Goal: Task Accomplishment & Management: Use online tool/utility

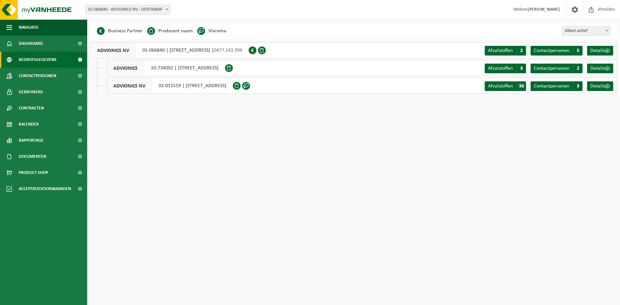
click at [225, 70] on div "ADVIONICS 10-734092 | [STREET_ADDRESS]" at bounding box center [165, 68] width 118 height 16
click at [36, 28] on span "Navigatie" at bounding box center [29, 27] width 20 height 16
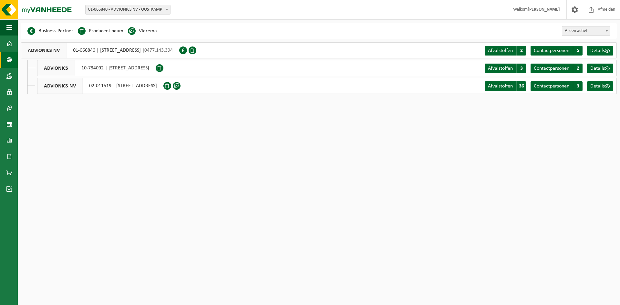
click at [277, 161] on html "Vestiging: 01-066840 - ADVIONICS NV - OOSTKAMP 10-734092 - ADVIONICS - OOSTKAMP…" at bounding box center [310, 152] width 620 height 305
click at [12, 25] on button "Navigatie" at bounding box center [9, 27] width 18 height 16
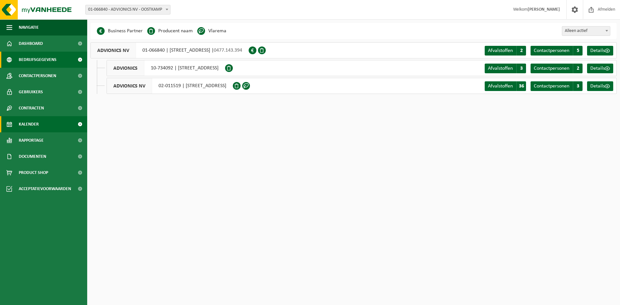
click at [30, 121] on span "Kalender" at bounding box center [29, 124] width 20 height 16
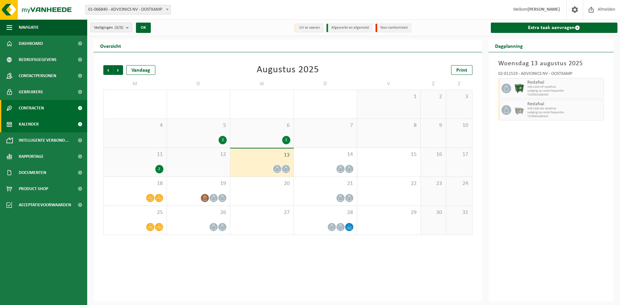
click at [35, 107] on span "Contracten" at bounding box center [31, 108] width 25 height 16
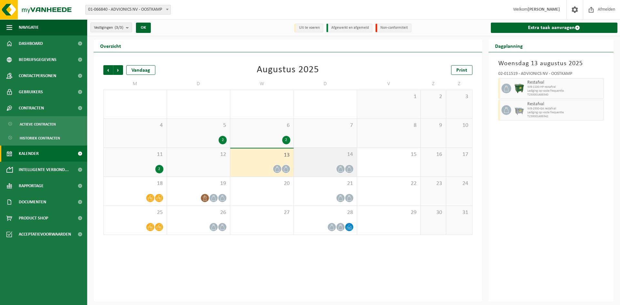
click at [326, 162] on div "14" at bounding box center [325, 162] width 63 height 29
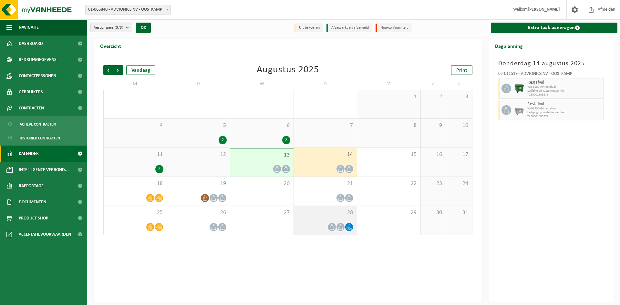
click at [329, 214] on span "28" at bounding box center [325, 212] width 57 height 7
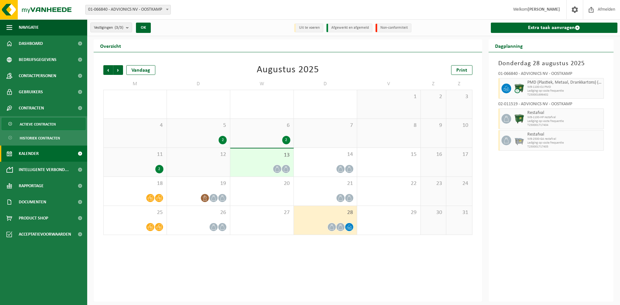
click at [56, 124] on span "Actieve contracten" at bounding box center [38, 124] width 36 height 12
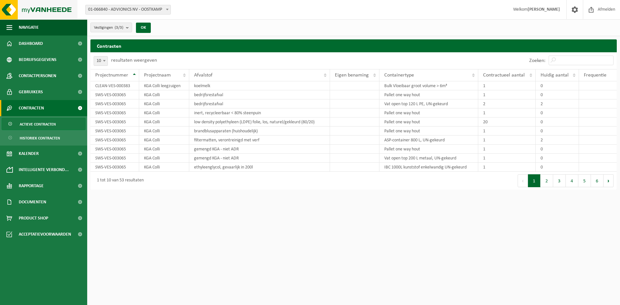
click at [41, 9] on img at bounding box center [38, 9] width 77 height 19
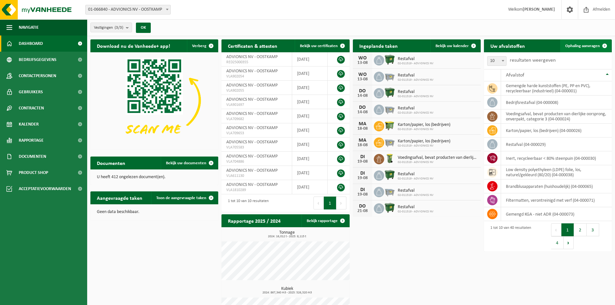
click at [579, 45] on span "Ophaling aanvragen" at bounding box center [582, 46] width 35 height 4
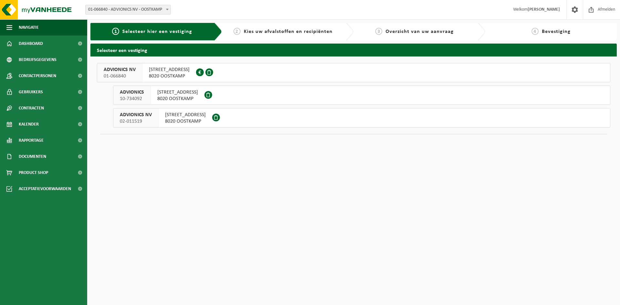
click at [287, 118] on button "ADVIONICS NV 02-011519 KAPELLESTRAAT 128D 8020 OOSTKAMP" at bounding box center [361, 117] width 497 height 19
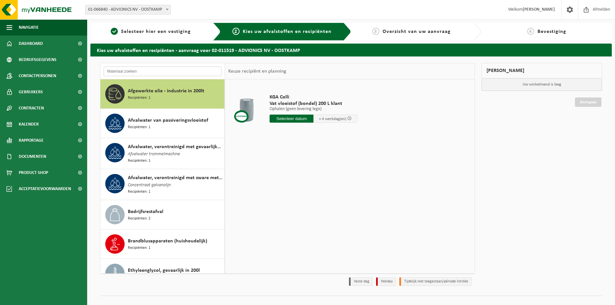
click at [147, 69] on input "text" at bounding box center [163, 71] width 118 height 10
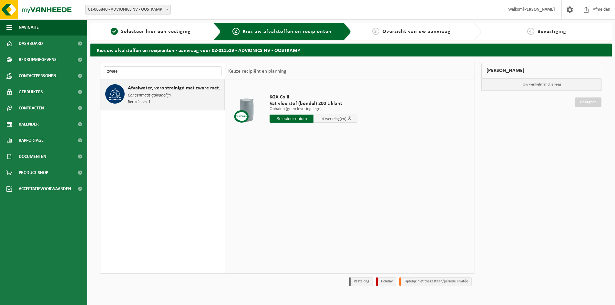
type input "zware"
click at [152, 95] on span "Concentraat galvanolijn" at bounding box center [149, 95] width 43 height 7
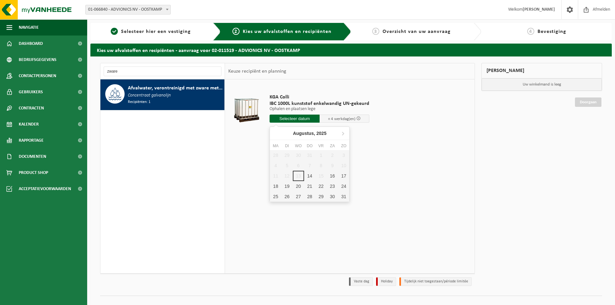
click at [302, 117] on input "text" at bounding box center [294, 119] width 50 height 8
click at [309, 174] on div "14" at bounding box center [309, 176] width 11 height 10
type input "Van 2025-08-14"
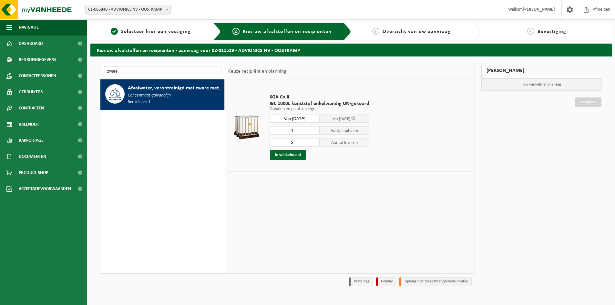
click at [314, 132] on input "1" at bounding box center [294, 130] width 50 height 8
click at [314, 128] on input "2" at bounding box center [294, 130] width 50 height 8
click at [314, 128] on input "3" at bounding box center [294, 130] width 50 height 8
type input "4"
click at [314, 128] on input "4" at bounding box center [294, 130] width 50 height 8
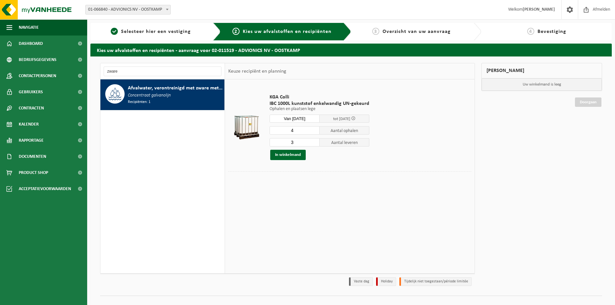
click at [314, 141] on input "3" at bounding box center [294, 142] width 50 height 8
type input "4"
click at [314, 141] on input "4" at bounding box center [294, 142] width 50 height 8
click at [293, 154] on button "In winkelmand" at bounding box center [287, 155] width 35 height 10
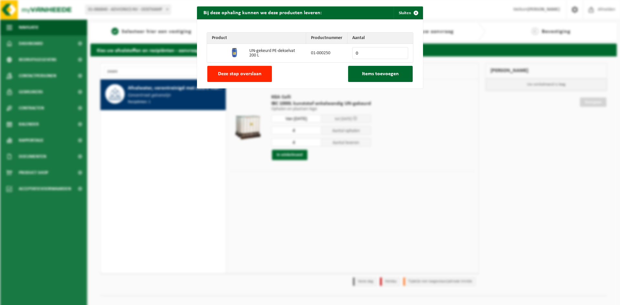
click at [374, 54] on input "0" at bounding box center [380, 53] width 56 height 12
click at [400, 55] on input "0" at bounding box center [380, 53] width 56 height 12
type input "1"
click at [399, 51] on input "1" at bounding box center [380, 53] width 56 height 12
click at [374, 72] on span "Items toevoegen" at bounding box center [380, 73] width 37 height 5
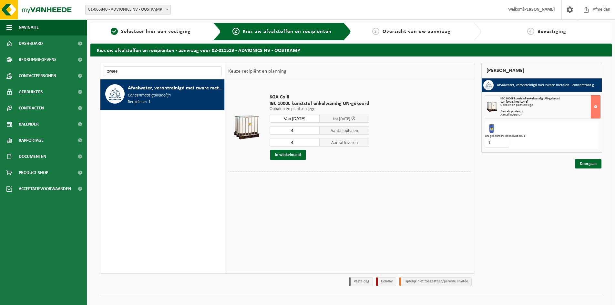
click at [137, 72] on input "zware" at bounding box center [163, 71] width 118 height 10
type input "z"
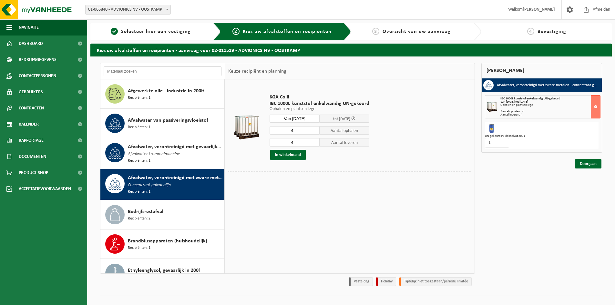
click at [137, 71] on input "text" at bounding box center [163, 71] width 118 height 10
click at [158, 149] on span "Afvalwater, verontreinigd met gevaarlijke producten" at bounding box center [175, 147] width 95 height 8
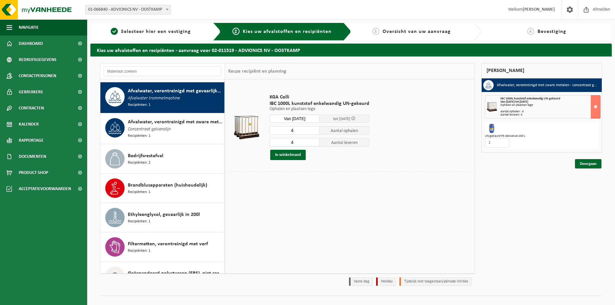
scroll to position [59, 0]
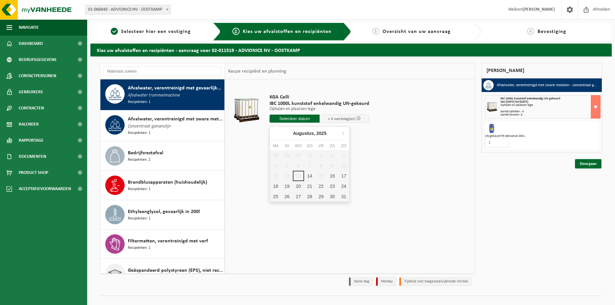
click at [301, 117] on input "text" at bounding box center [294, 119] width 50 height 8
click at [312, 174] on div "14" at bounding box center [309, 176] width 11 height 10
type input "Van 2025-08-14"
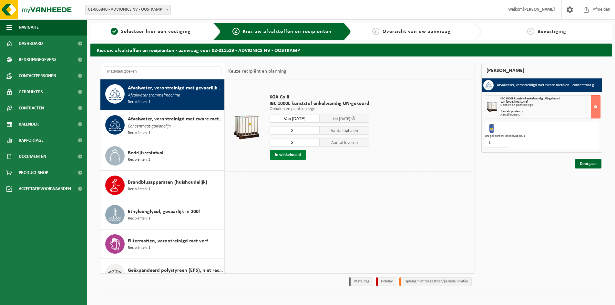
click at [287, 154] on button "In winkelmand" at bounding box center [287, 155] width 35 height 10
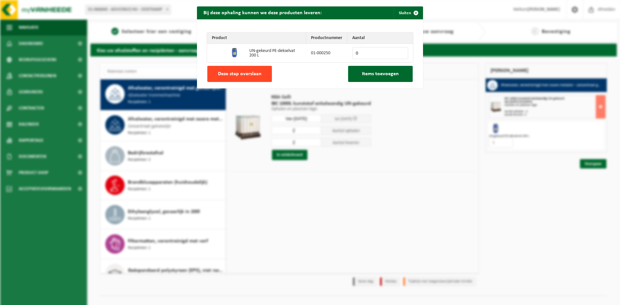
click at [232, 71] on span "Deze stap overslaan" at bounding box center [240, 73] width 44 height 5
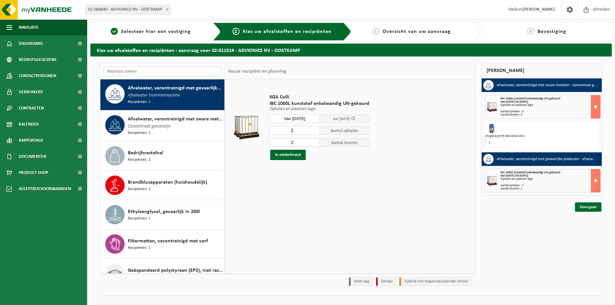
click at [151, 70] on input "text" at bounding box center [163, 71] width 118 height 10
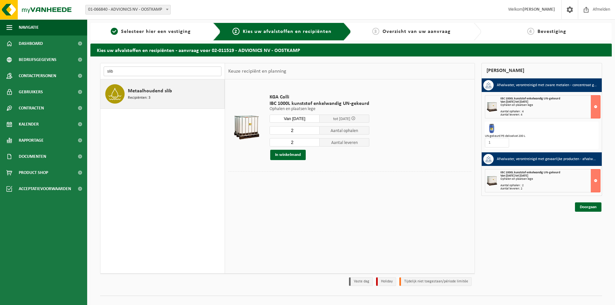
type input "slib"
click at [151, 89] on span "Metaalhoudend slib" at bounding box center [150, 91] width 44 height 8
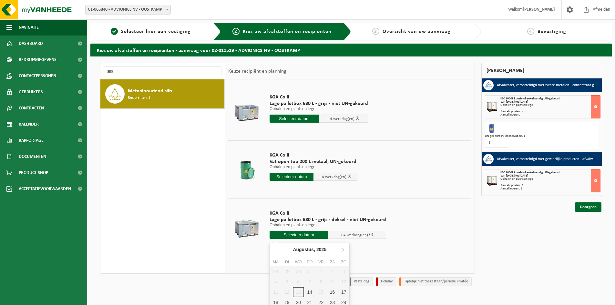
click at [301, 234] on input "text" at bounding box center [298, 235] width 58 height 8
click at [308, 289] on div "14" at bounding box center [309, 292] width 11 height 10
type input "Van 2025-08-14"
type input "2025-08-14"
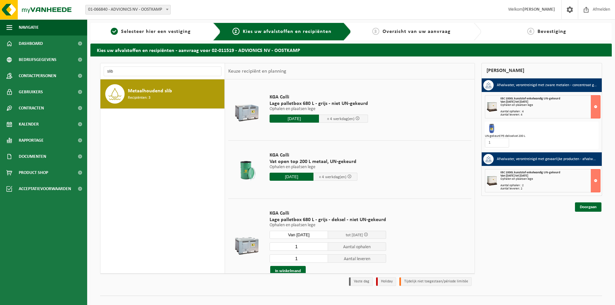
scroll to position [32, 0]
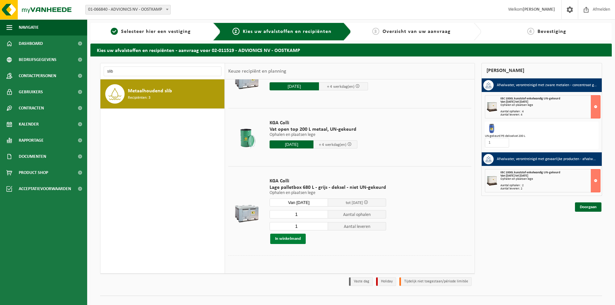
click at [289, 237] on button "In winkelmand" at bounding box center [287, 239] width 35 height 10
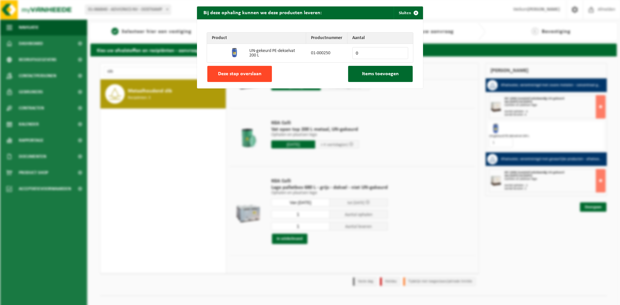
click at [237, 71] on span "Deze stap overslaan" at bounding box center [240, 73] width 44 height 5
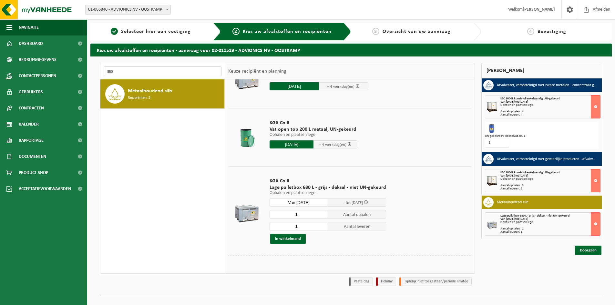
drag, startPoint x: 123, startPoint y: 70, endPoint x: 97, endPoint y: 70, distance: 25.8
click at [97, 70] on div "slib Afgewerkte olie - industrie in 200lt Recipiënten: 1 Afvalwater van passive…" at bounding box center [287, 176] width 381 height 226
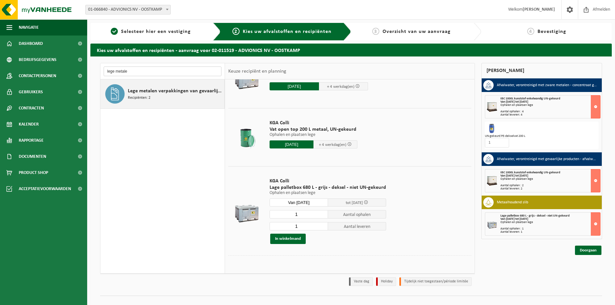
type input "lege metale"
click at [161, 89] on span "Lege metalen verpakkingen van gevaarlijke stoffen" at bounding box center [175, 91] width 95 height 8
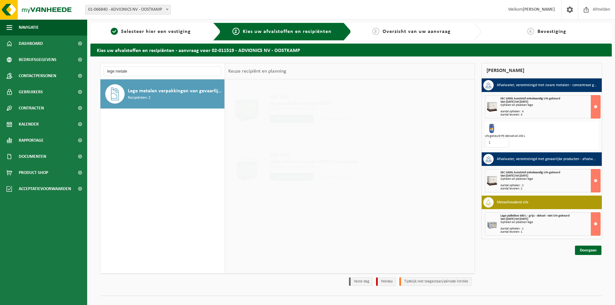
scroll to position [0, 0]
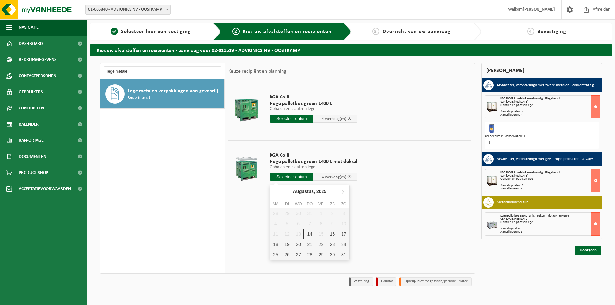
click at [292, 176] on input "text" at bounding box center [291, 177] width 44 height 8
click at [309, 233] on div "14" at bounding box center [309, 234] width 11 height 10
type input "Van 2025-08-14"
type input "2025-08-14"
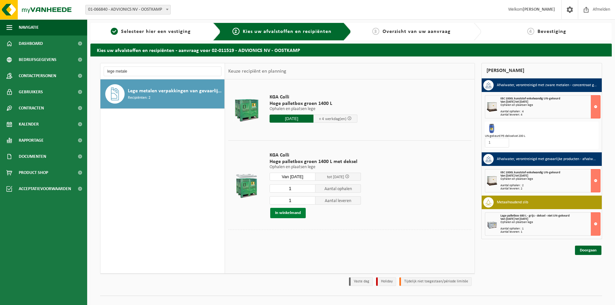
click at [284, 210] on button "In winkelmand" at bounding box center [287, 213] width 35 height 10
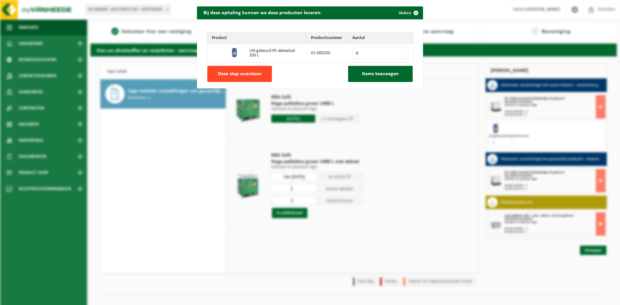
click at [244, 69] on button "Deze stap overslaan" at bounding box center [239, 74] width 65 height 16
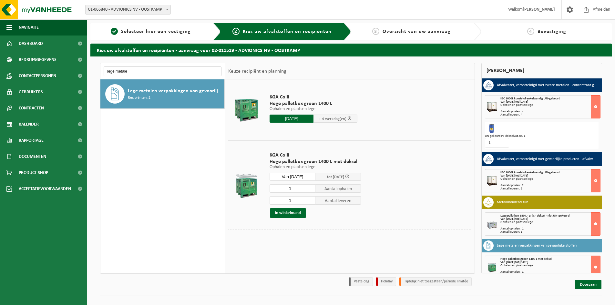
click at [123, 73] on input "lege metale" at bounding box center [163, 71] width 118 height 10
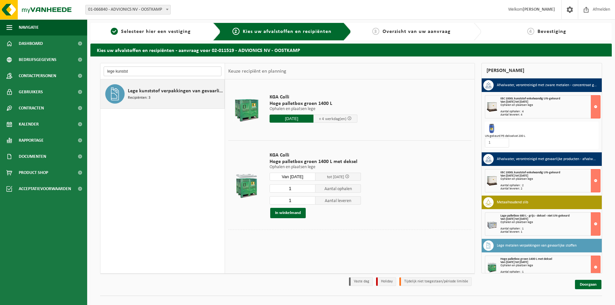
type input "lege kunstst"
click at [162, 91] on span "Lege kunststof verpakkingen van gevaarlijke stoffen" at bounding box center [175, 91] width 95 height 8
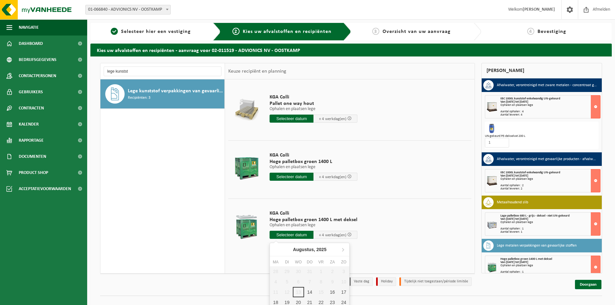
click at [296, 233] on input "text" at bounding box center [291, 235] width 44 height 8
click at [310, 292] on div "14" at bounding box center [309, 292] width 11 height 10
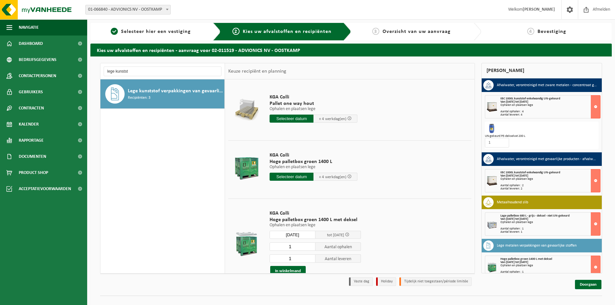
type input "Van 2025-08-14"
type input "2025-08-14"
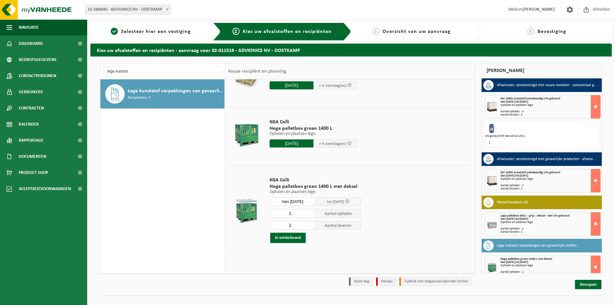
scroll to position [34, 0]
click at [287, 239] on button "In winkelmand" at bounding box center [287, 237] width 35 height 10
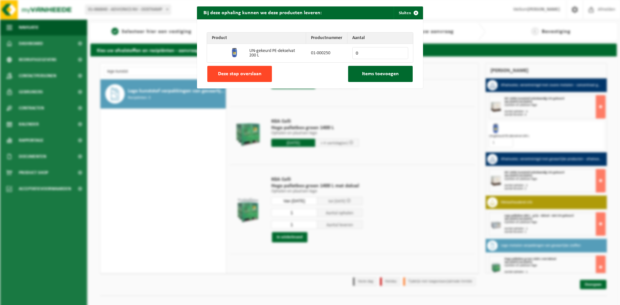
click at [244, 71] on span "Deze stap overslaan" at bounding box center [240, 73] width 44 height 5
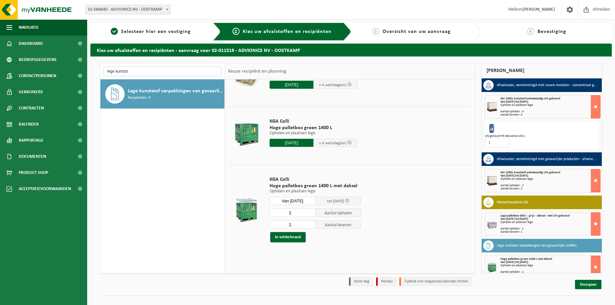
drag, startPoint x: 135, startPoint y: 71, endPoint x: 96, endPoint y: 69, distance: 39.1
click at [96, 69] on div "lege kunstst Afgewerkte olie - industrie in 200lt Recipiënten: 1 Afvalwater van…" at bounding box center [350, 182] width 521 height 252
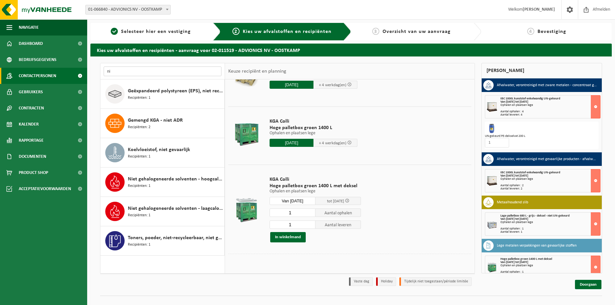
type input "n"
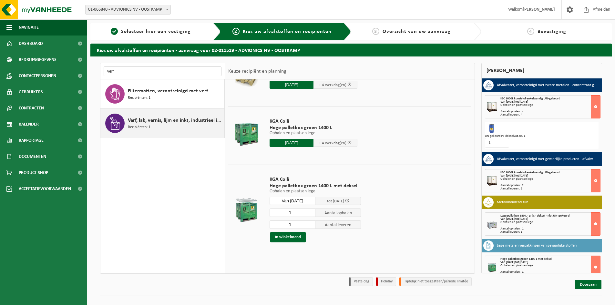
type input "verf"
click at [156, 118] on span "Verf, lak, vernis, lijm en inkt, industrieel in kleinverpakking" at bounding box center [175, 121] width 95 height 8
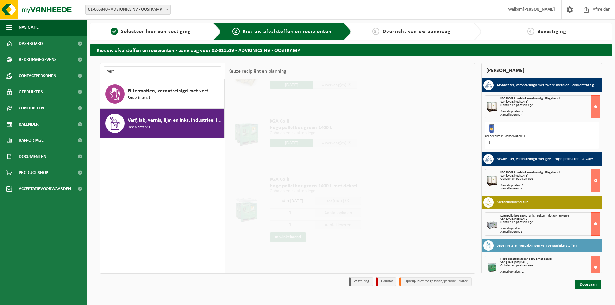
scroll to position [0, 0]
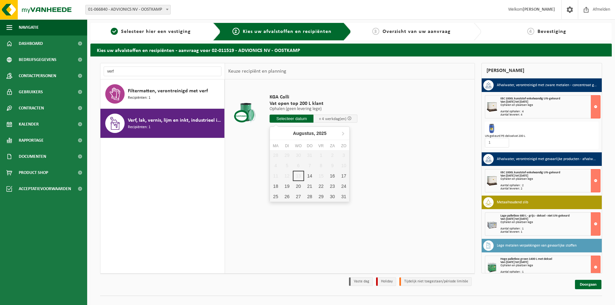
click at [296, 117] on input "text" at bounding box center [291, 119] width 44 height 8
click at [310, 174] on div "14" at bounding box center [309, 176] width 11 height 10
type input "Van 2025-08-14"
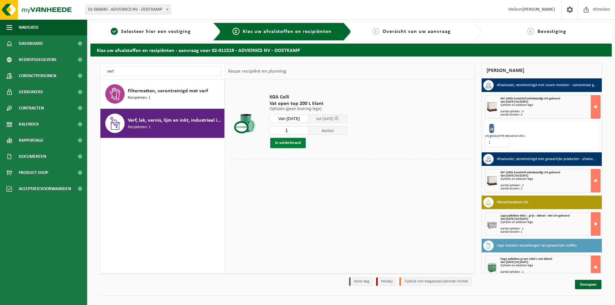
click at [292, 141] on button "In winkelmand" at bounding box center [287, 143] width 35 height 10
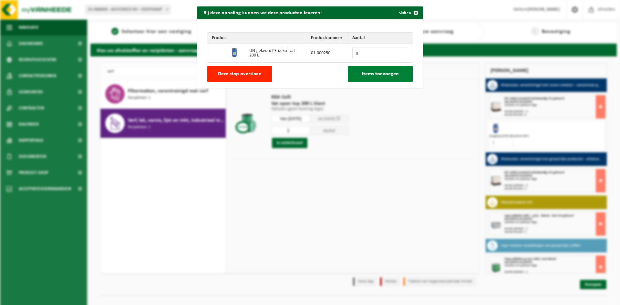
click at [392, 73] on span "Items toevoegen" at bounding box center [380, 73] width 37 height 5
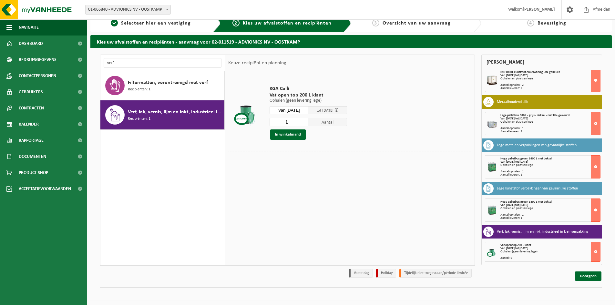
scroll to position [10, 0]
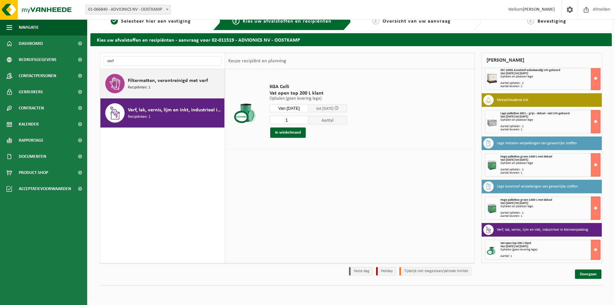
click at [162, 83] on span "Filtermatten, verontreinigd met verf" at bounding box center [168, 81] width 80 height 8
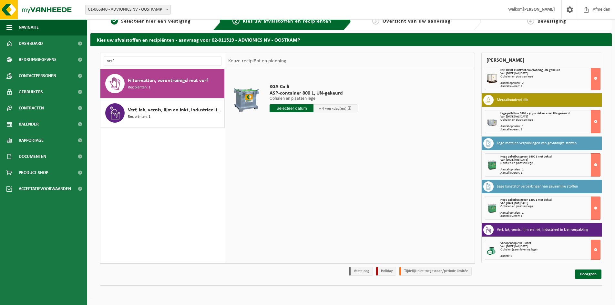
click at [295, 107] on input "text" at bounding box center [291, 108] width 44 height 8
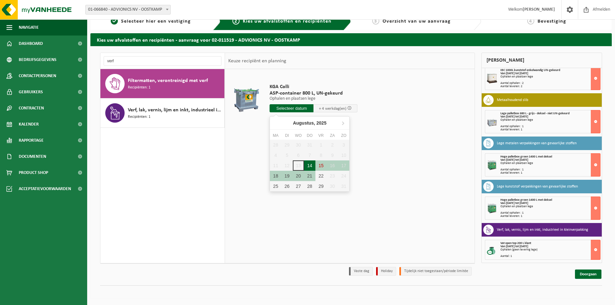
click at [310, 164] on div "14" at bounding box center [309, 165] width 11 height 10
type input "Van 2025-08-14"
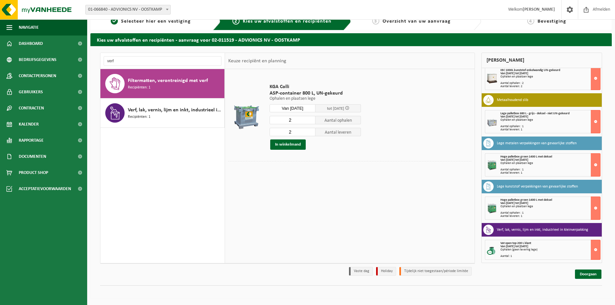
click at [307, 120] on input "2" at bounding box center [292, 120] width 46 height 8
type input "1"
click at [309, 122] on input "1" at bounding box center [292, 120] width 46 height 8
click at [306, 132] on input "2" at bounding box center [292, 132] width 46 height 8
type input "1"
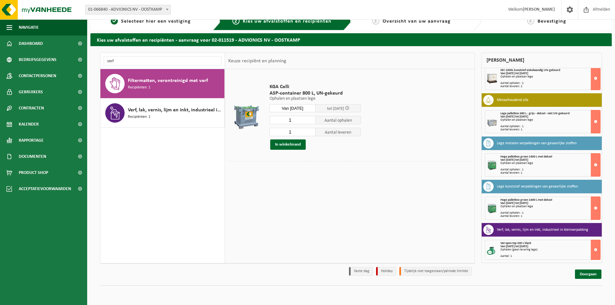
click at [311, 133] on input "1" at bounding box center [292, 132] width 46 height 8
click at [288, 143] on button "In winkelmand" at bounding box center [287, 144] width 35 height 10
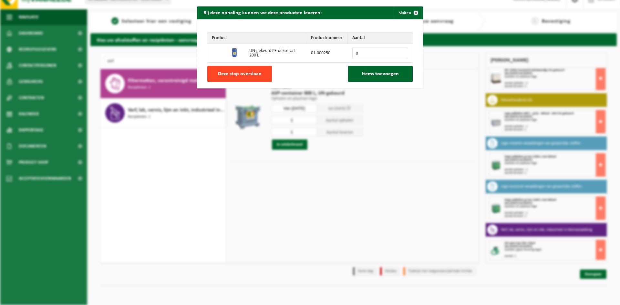
click at [224, 71] on span "Deze stap overslaan" at bounding box center [240, 73] width 44 height 5
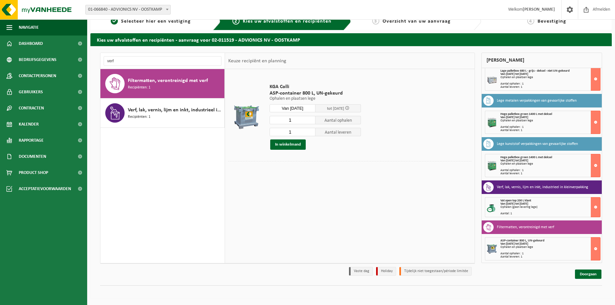
scroll to position [135, 0]
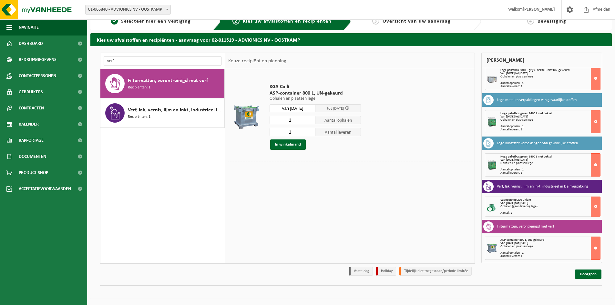
click at [121, 60] on input "verf" at bounding box center [163, 61] width 118 height 10
type input "v"
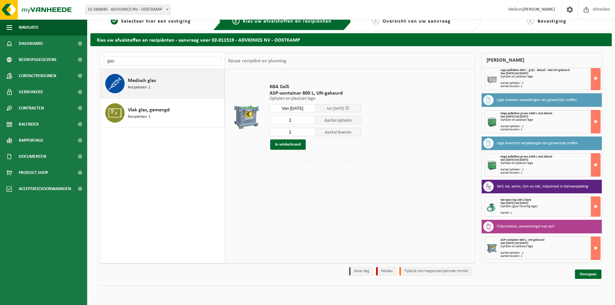
click at [151, 88] on div "Medisch glas Recipiënten: 1" at bounding box center [175, 83] width 95 height 19
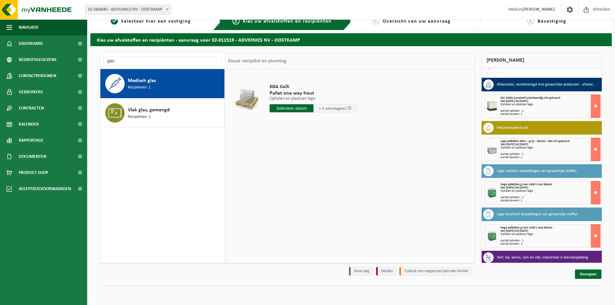
scroll to position [0, 0]
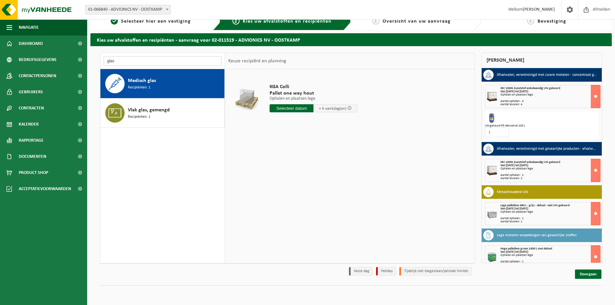
click at [119, 61] on input "glas" at bounding box center [163, 61] width 118 height 10
type input "g"
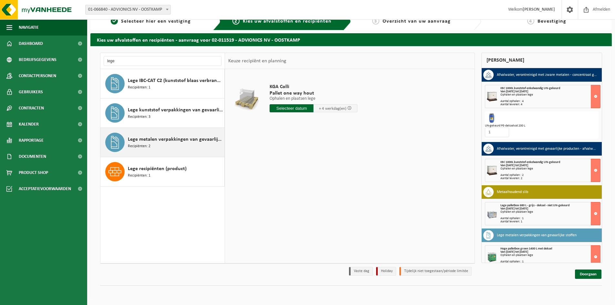
click at [161, 137] on span "Lege metalen verpakkingen van gevaarlijke stoffen" at bounding box center [175, 140] width 95 height 8
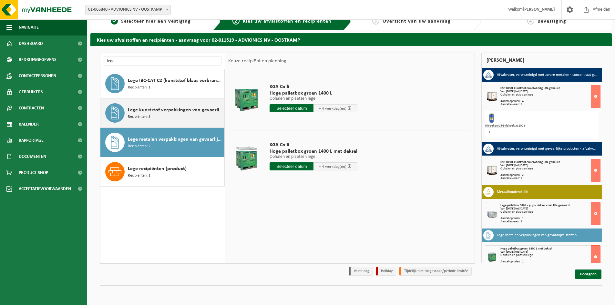
click at [163, 111] on span "Lege kunststof verpakkingen van gevaarlijke stoffen" at bounding box center [175, 110] width 95 height 8
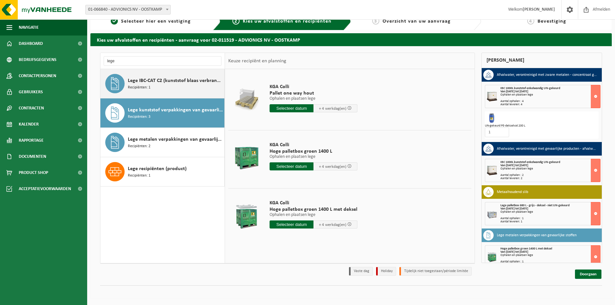
click at [169, 84] on span "Lege IBC-CAT C2 (kunststof blaas verbranden)" at bounding box center [175, 81] width 95 height 8
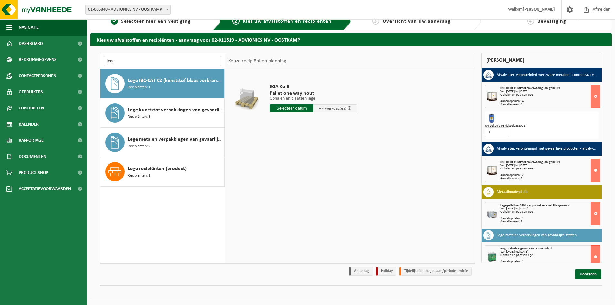
drag, startPoint x: 117, startPoint y: 61, endPoint x: 104, endPoint y: 61, distance: 13.6
click at [104, 61] on input "lege" at bounding box center [163, 61] width 118 height 10
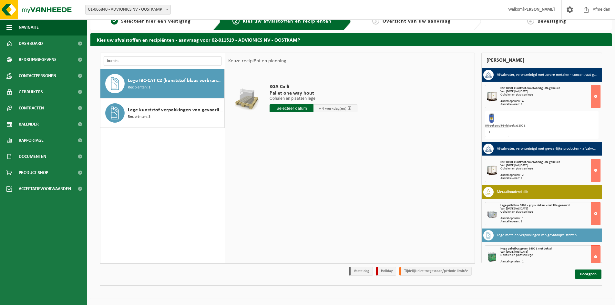
click at [129, 60] on input "kunsts" at bounding box center [163, 61] width 118 height 10
type input "k"
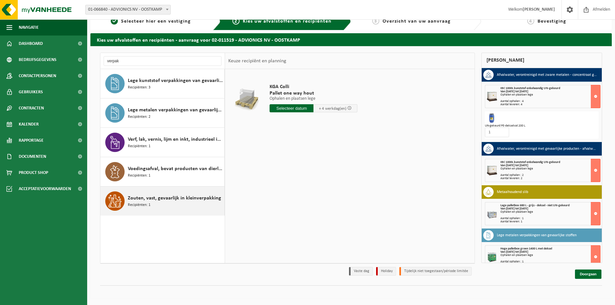
click at [169, 198] on span "Zouten, vast, gevaarlijk in kleinverpakking" at bounding box center [174, 198] width 93 height 8
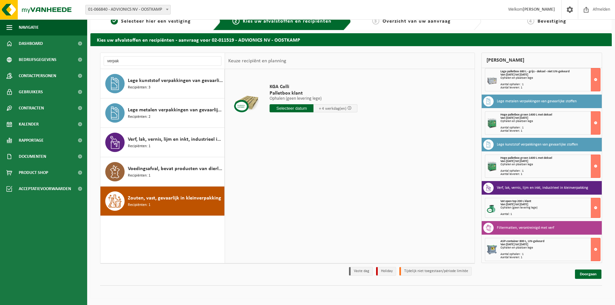
scroll to position [135, 0]
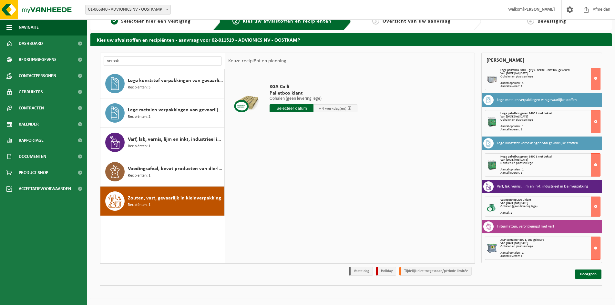
click at [143, 63] on input "verpak" at bounding box center [163, 61] width 118 height 10
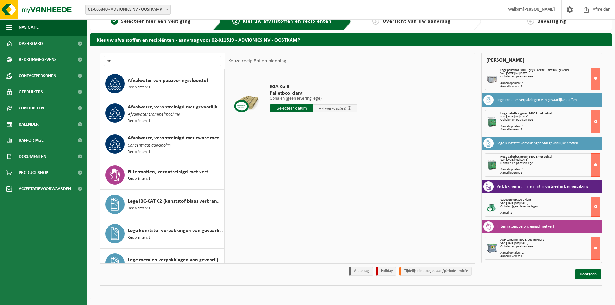
type input "v"
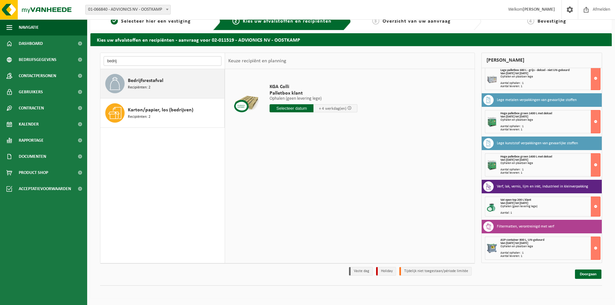
type input "bedrij"
click at [157, 81] on span "Bedrijfsrestafval" at bounding box center [145, 81] width 35 height 8
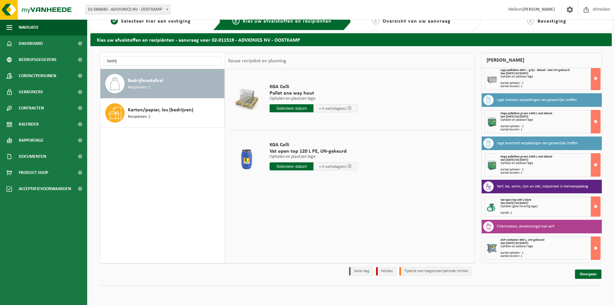
click at [292, 165] on input "text" at bounding box center [291, 166] width 44 height 8
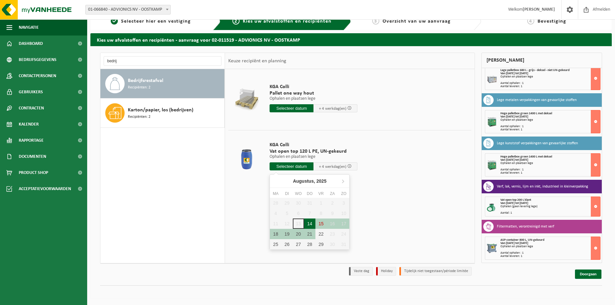
click at [313, 223] on div "14" at bounding box center [309, 223] width 11 height 10
type input "Van 2025-08-14"
type input "2025-08-14"
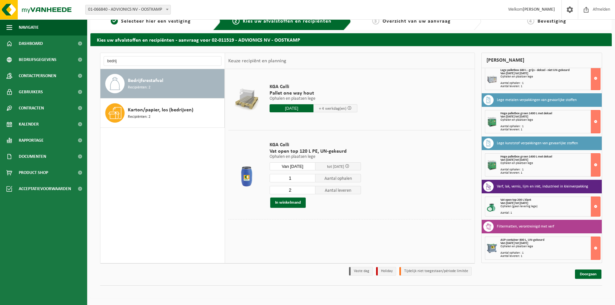
type input "1"
click at [310, 179] on input "1" at bounding box center [292, 178] width 46 height 8
type input "1"
click at [310, 191] on input "1" at bounding box center [292, 190] width 46 height 8
click at [291, 202] on button "In winkelmand" at bounding box center [287, 203] width 35 height 10
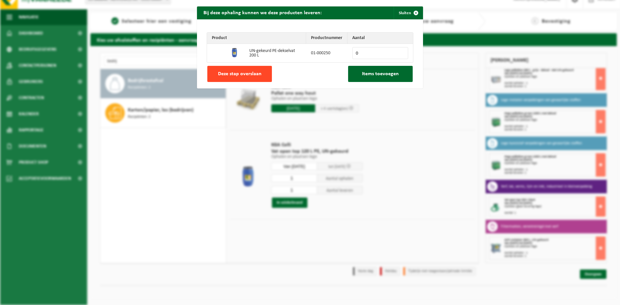
click at [226, 72] on span "Deze stap overslaan" at bounding box center [240, 73] width 44 height 5
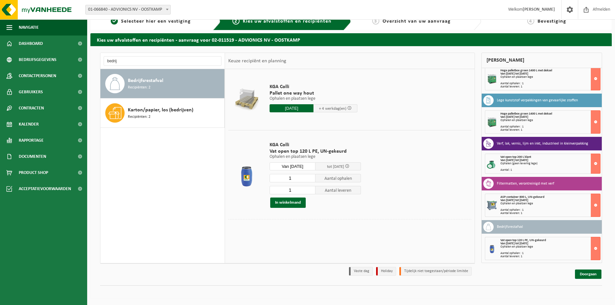
scroll to position [178, 0]
click at [286, 199] on button "In winkelmand" at bounding box center [287, 203] width 35 height 10
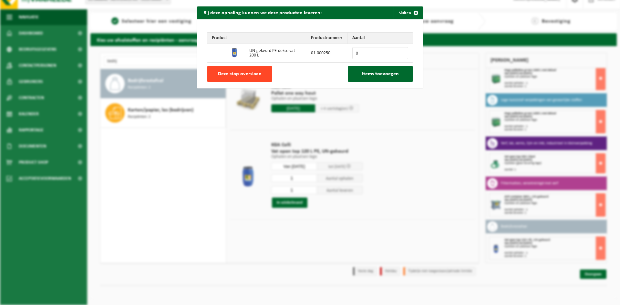
click at [244, 71] on span "Deze stap overslaan" at bounding box center [240, 73] width 44 height 5
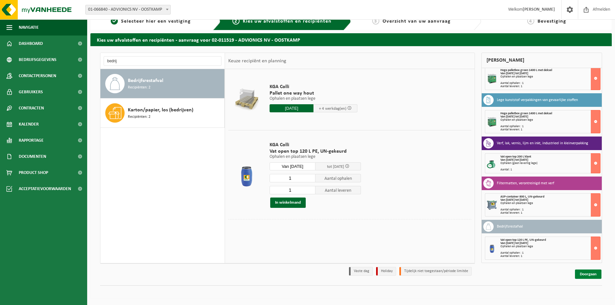
click at [586, 274] on link "Doorgaan" at bounding box center [588, 273] width 26 height 9
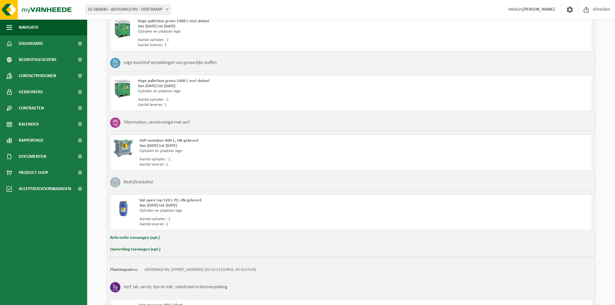
scroll to position [387, 0]
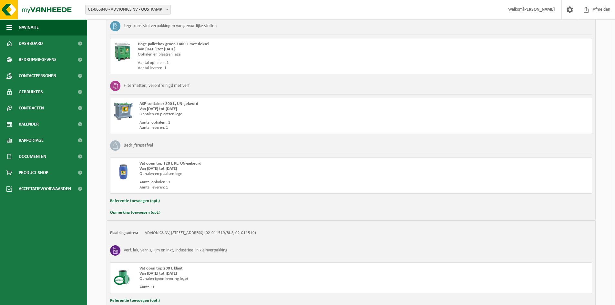
click at [137, 200] on button "Referentie toevoegen (opt.)" at bounding box center [135, 201] width 50 height 8
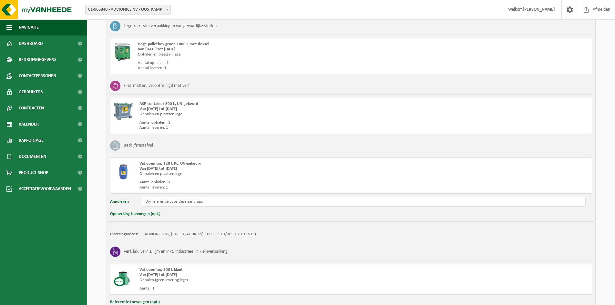
click at [279, 142] on div "Bedrijfsrestafval" at bounding box center [351, 145] width 482 height 17
click at [195, 216] on div "Opmerking toevoegen (opt.)" at bounding box center [351, 214] width 482 height 8
click at [286, 244] on div "Verf, lak, vernis, lijm en inkt, industrieel in kleinverpakking" at bounding box center [351, 251] width 482 height 17
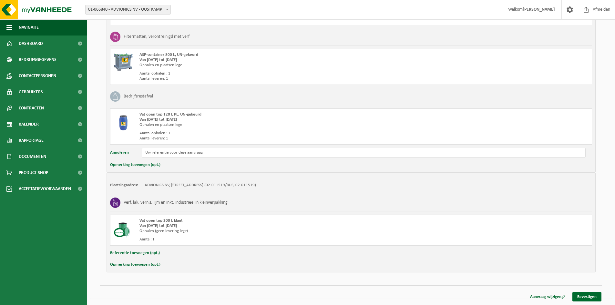
click at [121, 152] on button "Annuleren" at bounding box center [119, 153] width 19 height 10
click at [135, 153] on button "Referentie toevoegen (opt.)" at bounding box center [135, 153] width 50 height 8
click at [159, 152] on input "text" at bounding box center [364, 153] width 444 height 10
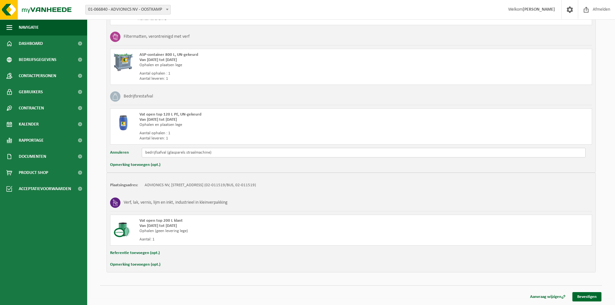
type input "bedrijfsafval (glasparels straalmachine)"
click at [122, 152] on button "Annuleren" at bounding box center [119, 153] width 19 height 10
click at [122, 152] on button "Referentie toevoegen (opt.)" at bounding box center [135, 153] width 50 height 8
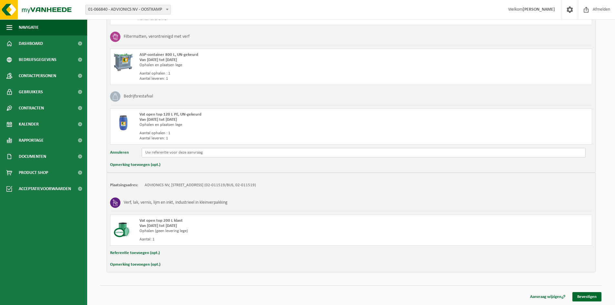
click at [193, 154] on input "text" at bounding box center [364, 153] width 444 height 10
type input "b"
click at [115, 152] on button "Annuleren" at bounding box center [119, 153] width 19 height 10
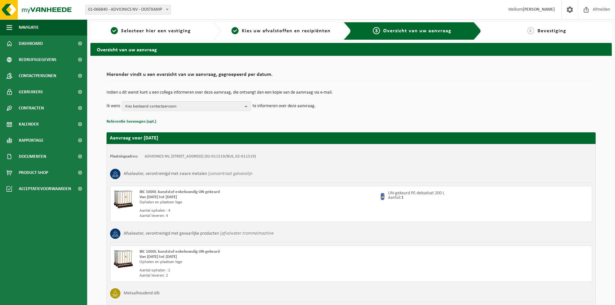
scroll to position [0, 0]
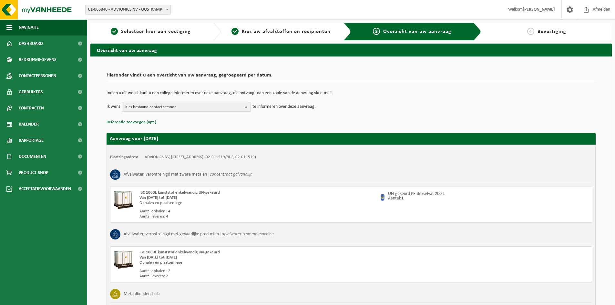
click at [247, 106] on b "button" at bounding box center [248, 106] width 6 height 9
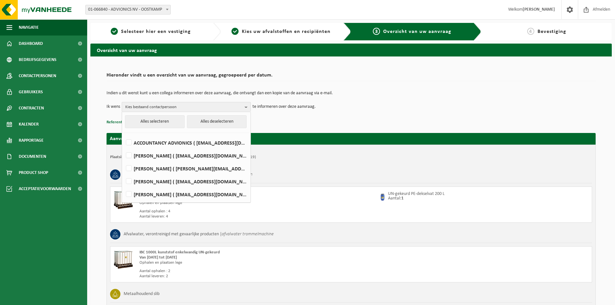
click at [358, 103] on td "Ik wens Kies bestaand contactpersoon Alles selecteren Alles deselecteren ACCOUN…" at bounding box center [350, 107] width 489 height 10
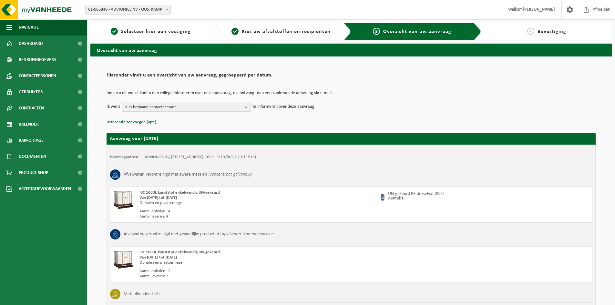
click at [246, 106] on b "button" at bounding box center [248, 106] width 6 height 9
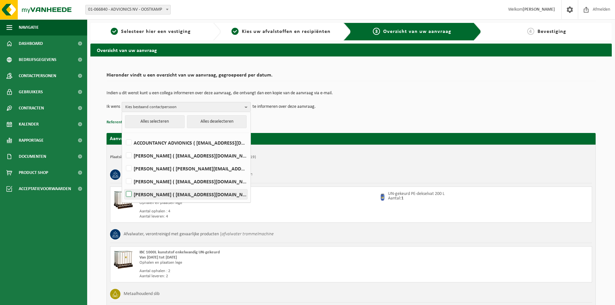
click at [198, 193] on label "[PERSON_NAME] ( [EMAIL_ADDRESS][DOMAIN_NAME] )" at bounding box center [186, 194] width 123 height 10
click at [124, 186] on input "[PERSON_NAME] ( [EMAIL_ADDRESS][DOMAIN_NAME] )" at bounding box center [123, 186] width 0 height 0
checkbox input "true"
click at [246, 106] on b "button" at bounding box center [248, 106] width 6 height 9
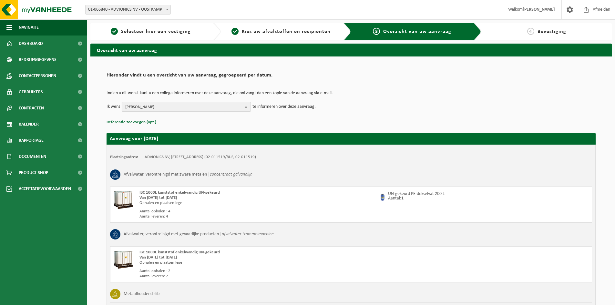
click at [223, 106] on span "WIM WIJFFELS" at bounding box center [183, 107] width 117 height 10
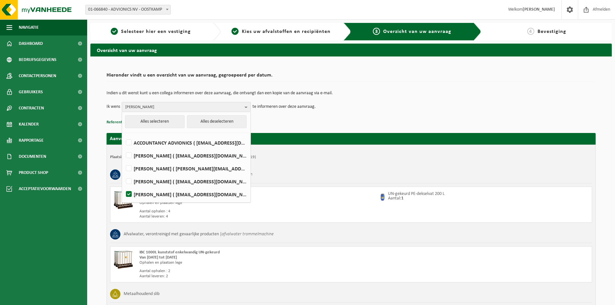
click at [406, 78] on h2 "Hieronder vindt u een overzicht van uw aanvraag, gegroepeerd per datum." at bounding box center [350, 77] width 489 height 9
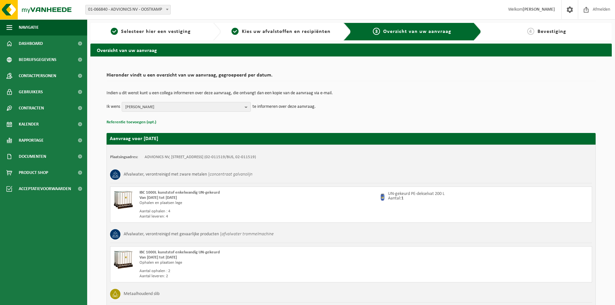
click at [137, 121] on button "Referentie toevoegen (opt.)" at bounding box center [131, 122] width 50 height 8
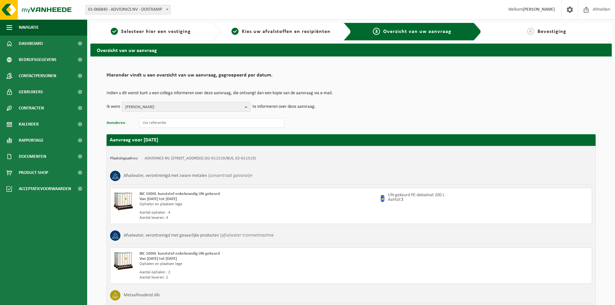
click at [113, 124] on button "Annuleren" at bounding box center [115, 123] width 19 height 8
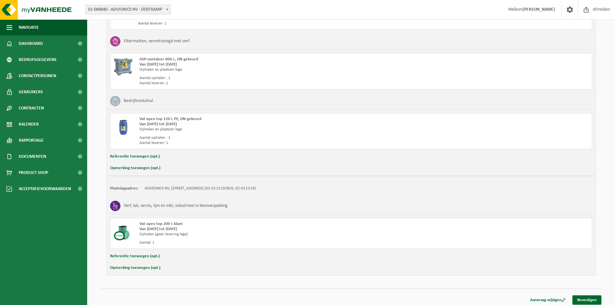
scroll to position [435, 0]
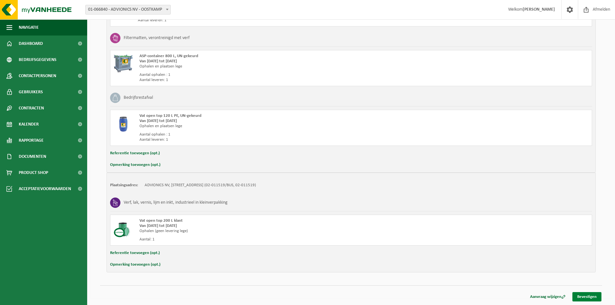
click at [587, 296] on link "Bevestigen" at bounding box center [586, 296] width 29 height 9
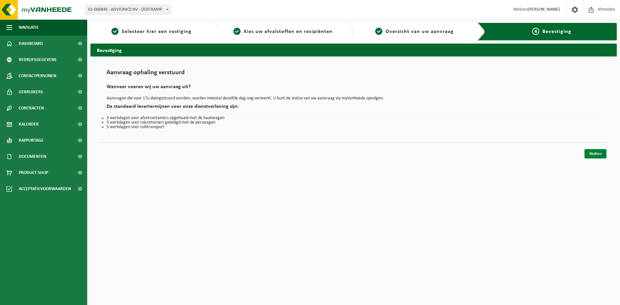
click at [593, 153] on link "Sluiten" at bounding box center [595, 153] width 22 height 9
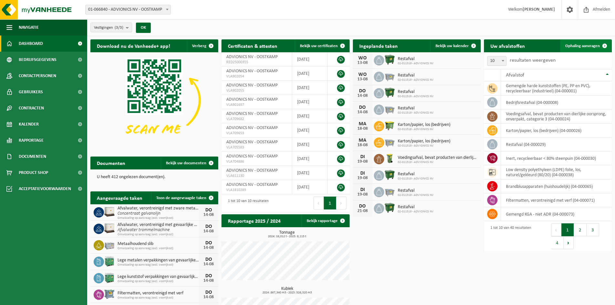
click at [581, 44] on span "Ophaling aanvragen" at bounding box center [582, 46] width 35 height 4
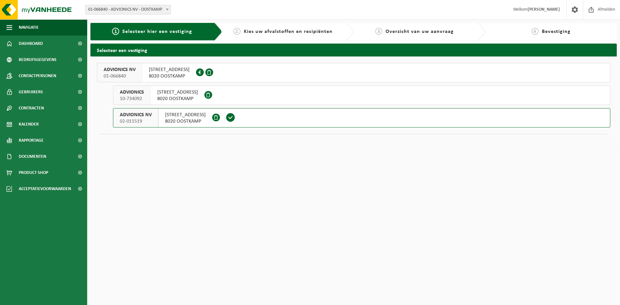
click at [187, 95] on span "[STREET_ADDRESS]" at bounding box center [177, 92] width 41 height 6
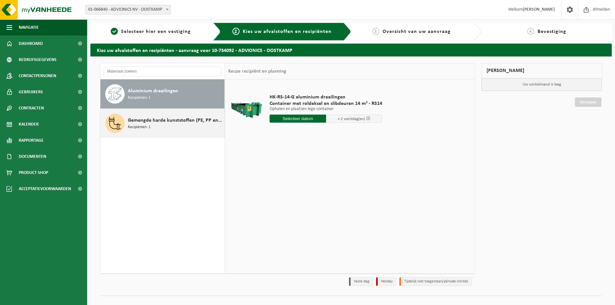
click at [151, 120] on span "Gemengde harde kunststoffen (PE, PP en PVC), recycleerbaar (industrieel)" at bounding box center [175, 121] width 95 height 8
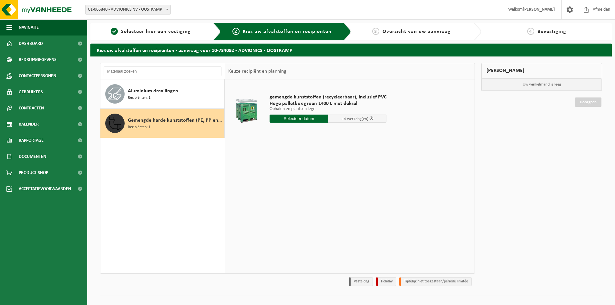
click at [306, 118] on input "text" at bounding box center [298, 119] width 58 height 8
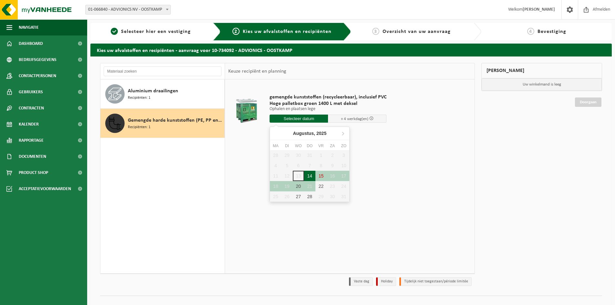
click at [309, 176] on div "14" at bounding box center [309, 176] width 11 height 10
type input "Van 2025-08-14"
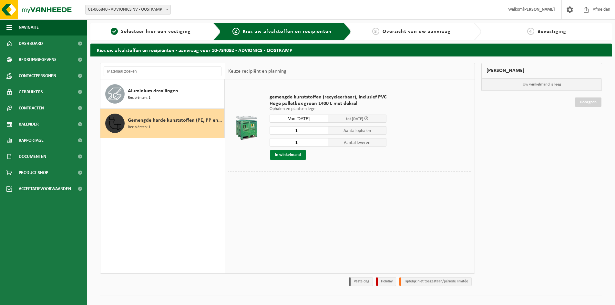
click at [289, 154] on button "In winkelmand" at bounding box center [287, 155] width 35 height 10
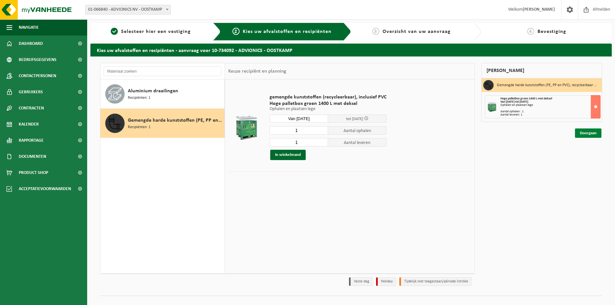
click at [590, 133] on link "Doorgaan" at bounding box center [588, 132] width 26 height 9
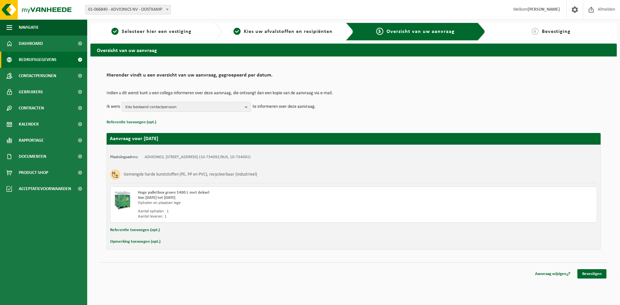
click at [40, 58] on span "Bedrijfsgegevens" at bounding box center [38, 60] width 38 height 16
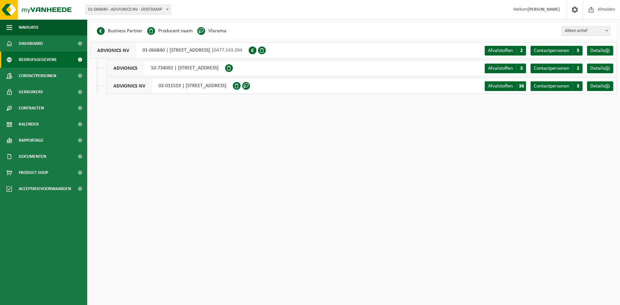
click at [235, 50] on div "ADVIONICS NV 01-066840 | [STREET_ADDRESS] | 0477.143.394" at bounding box center [169, 50] width 158 height 16
click at [114, 51] on span "ADVIONICS NV" at bounding box center [113, 50] width 45 height 15
click at [595, 51] on span "Details" at bounding box center [597, 50] width 15 height 5
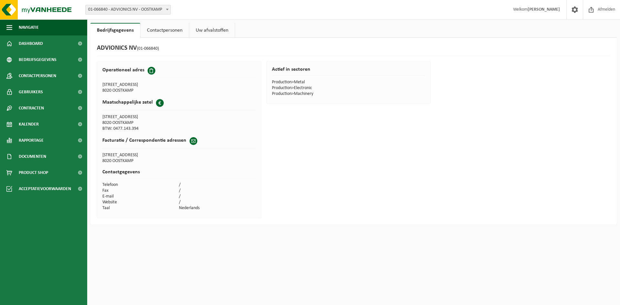
click at [209, 31] on link "Uw afvalstoffen" at bounding box center [212, 30] width 46 height 15
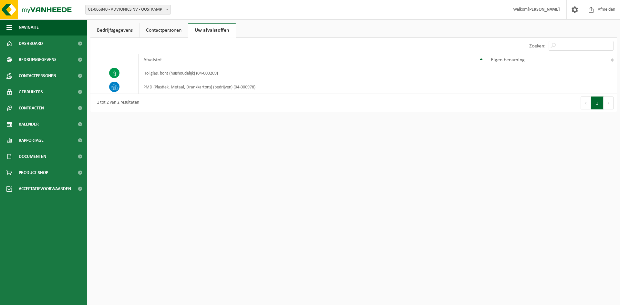
click at [165, 28] on link "Contactpersonen" at bounding box center [163, 30] width 48 height 15
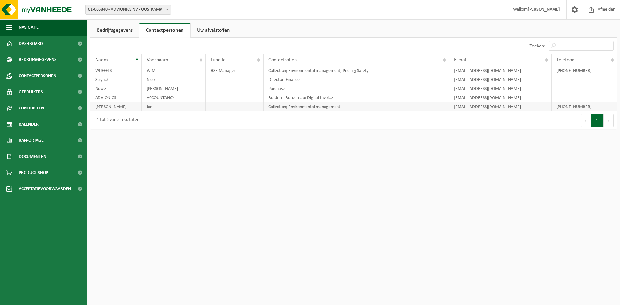
click at [116, 107] on td "Stessens" at bounding box center [115, 106] width 51 height 9
click at [221, 30] on link "Uw afvalstoffen" at bounding box center [213, 30] width 46 height 15
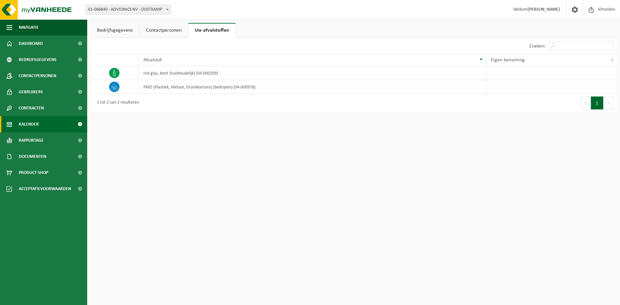
click at [38, 125] on span "Kalender" at bounding box center [29, 124] width 20 height 16
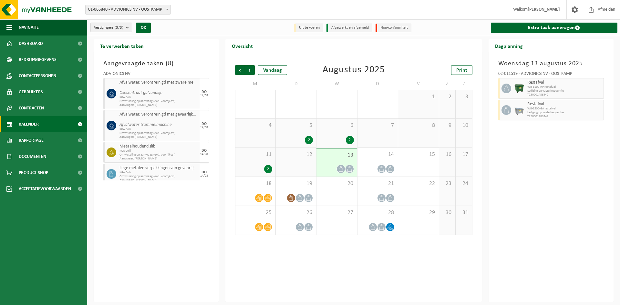
click at [36, 123] on span "Kalender" at bounding box center [29, 124] width 20 height 16
click at [550, 27] on link "Extra taak aanvragen" at bounding box center [554, 28] width 127 height 10
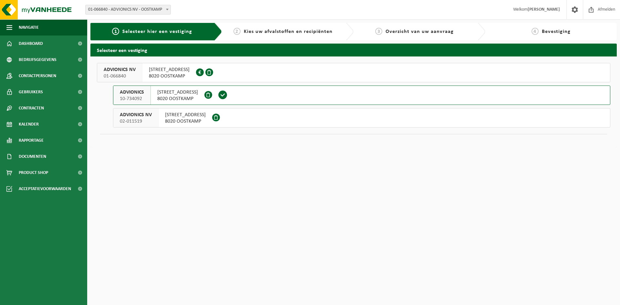
click at [260, 98] on button "ADVIONICS 10-734092 [STREET_ADDRESS]" at bounding box center [361, 95] width 497 height 19
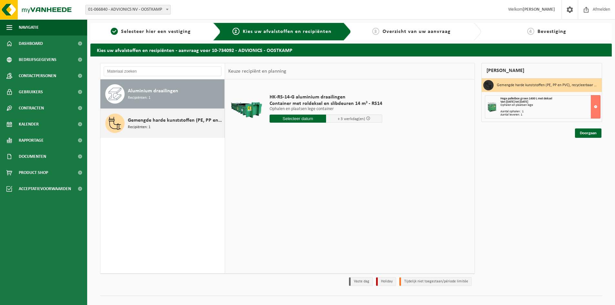
click at [178, 121] on span "Gemengde harde kunststoffen (PE, PP en PVC), recycleerbaar (industrieel)" at bounding box center [175, 121] width 95 height 8
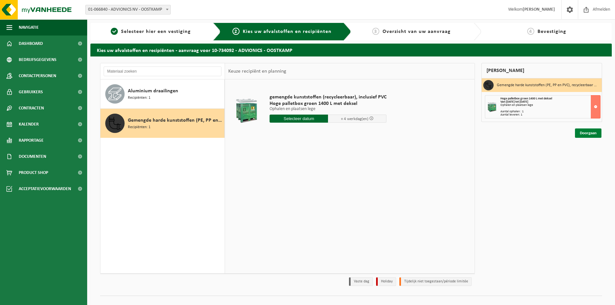
click at [592, 133] on link "Doorgaan" at bounding box center [588, 132] width 26 height 9
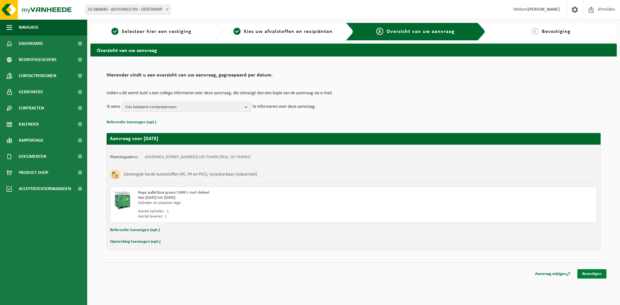
click at [593, 275] on link "Bevestigen" at bounding box center [591, 273] width 29 height 9
